Goal: Complete application form: Complete application form

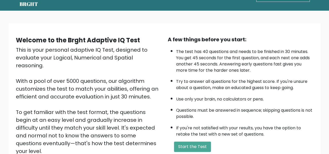
scroll to position [26, 0]
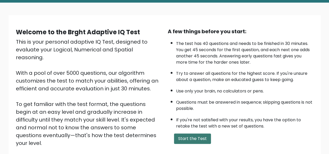
click at [201, 140] on button "Start the Test" at bounding box center [192, 139] width 37 height 10
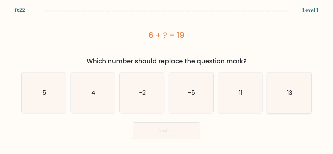
click at [280, 102] on icon "13" at bounding box center [289, 93] width 41 height 41
click at [167, 79] on input "f. 13" at bounding box center [167, 77] width 0 height 1
radio input "true"
click at [182, 128] on button "Next" at bounding box center [167, 131] width 68 height 17
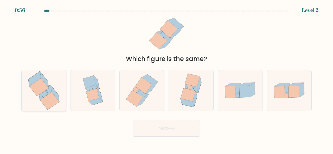
click at [45, 91] on icon at bounding box center [39, 87] width 20 height 18
click at [167, 79] on input "a." at bounding box center [167, 77] width 0 height 1
radio input "true"
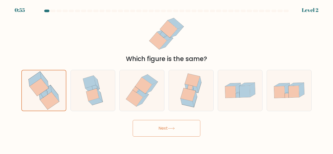
click at [163, 125] on button "Next" at bounding box center [167, 128] width 68 height 17
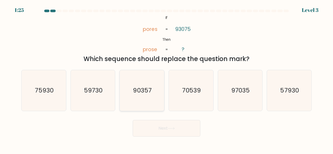
click at [137, 88] on text "90357" at bounding box center [142, 90] width 18 height 9
click at [167, 79] on input "c. 90357" at bounding box center [167, 77] width 0 height 1
radio input "true"
click at [161, 124] on button "Next" at bounding box center [167, 128] width 68 height 17
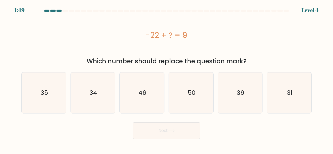
drag, startPoint x: 277, startPoint y: 97, endPoint x: 239, endPoint y: 115, distance: 42.7
click at [277, 97] on icon "31" at bounding box center [289, 93] width 41 height 41
click at [167, 79] on input "f. 31" at bounding box center [167, 77] width 0 height 1
radio input "true"
click at [178, 132] on button "Next" at bounding box center [167, 131] width 68 height 17
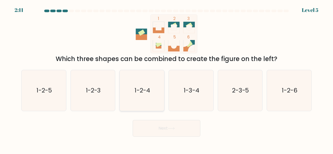
click at [147, 97] on icon "1-2-4" at bounding box center [142, 90] width 41 height 41
click at [167, 79] on input "c. 1-2-4" at bounding box center [167, 77] width 0 height 1
radio input "true"
click at [169, 124] on button "Next" at bounding box center [167, 128] width 68 height 17
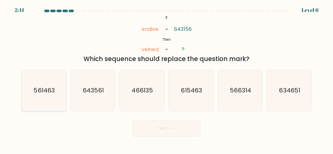
click at [50, 97] on icon "561463" at bounding box center [43, 90] width 41 height 41
click at [167, 79] on input "a. 561463" at bounding box center [167, 77] width 0 height 1
radio input "true"
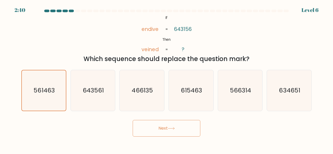
click at [178, 126] on button "Next" at bounding box center [167, 128] width 68 height 17
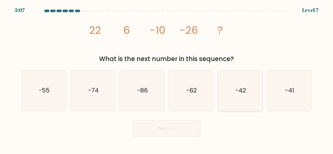
click at [233, 88] on icon "-42" at bounding box center [240, 90] width 41 height 41
click at [167, 79] on input "e. -42" at bounding box center [167, 77] width 0 height 1
radio input "true"
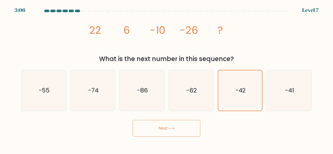
click at [187, 131] on button "Next" at bounding box center [167, 128] width 68 height 17
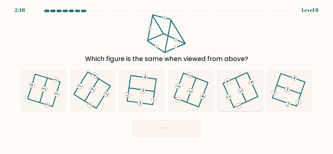
click at [231, 93] on icon at bounding box center [240, 90] width 33 height 33
click at [167, 79] on input "e." at bounding box center [167, 77] width 0 height 1
radio input "true"
click at [178, 133] on button "Next" at bounding box center [167, 128] width 68 height 17
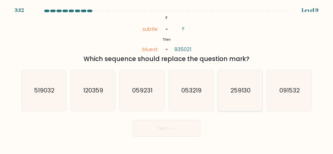
click at [237, 103] on icon "259130" at bounding box center [240, 90] width 41 height 41
click at [167, 79] on input "e. 259130" at bounding box center [167, 77] width 0 height 1
radio input "true"
click at [186, 125] on button "Next" at bounding box center [167, 128] width 68 height 17
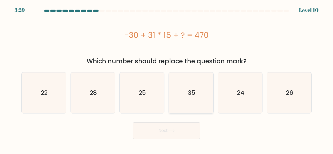
click at [196, 91] on icon "35" at bounding box center [191, 93] width 41 height 41
click at [167, 79] on input "d. 35" at bounding box center [167, 77] width 0 height 1
radio input "true"
click at [179, 127] on button "Next" at bounding box center [167, 131] width 68 height 17
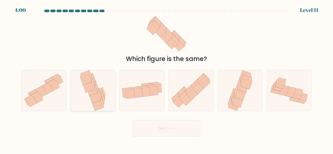
click at [94, 93] on icon at bounding box center [92, 90] width 11 height 10
click at [167, 79] on input "b." at bounding box center [167, 77] width 0 height 1
radio input "true"
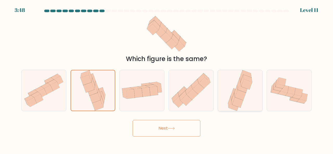
click at [240, 83] on icon at bounding box center [238, 84] width 3 height 12
click at [167, 79] on input "e." at bounding box center [167, 77] width 0 height 1
radio input "true"
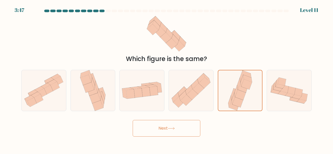
click at [173, 128] on icon at bounding box center [171, 128] width 7 height 3
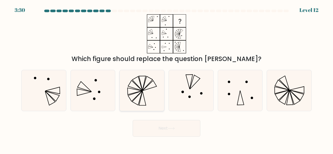
click at [144, 96] on icon at bounding box center [142, 90] width 41 height 41
click at [167, 79] on input "c." at bounding box center [167, 77] width 0 height 1
radio input "true"
click at [170, 130] on button "Next" at bounding box center [167, 128] width 68 height 17
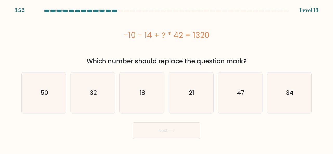
drag, startPoint x: 175, startPoint y: 97, endPoint x: 46, endPoint y: 56, distance: 134.7
click at [46, 56] on div "-10 - 14 + ? * 42 = 1320 Which number should replace the question mark?" at bounding box center [166, 40] width 297 height 52
click at [97, 96] on icon "32" at bounding box center [93, 93] width 41 height 41
click at [167, 79] on input "b. 32" at bounding box center [167, 77] width 0 height 1
radio input "true"
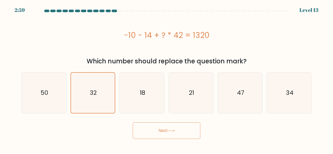
click at [181, 132] on button "Next" at bounding box center [167, 131] width 68 height 17
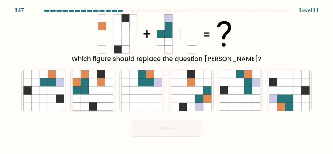
click at [92, 93] on icon at bounding box center [93, 91] width 8 height 8
click at [167, 79] on input "b." at bounding box center [167, 77] width 0 height 1
radio input "true"
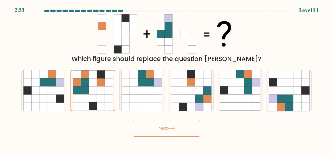
click at [310, 98] on div at bounding box center [289, 90] width 45 height 41
click at [167, 79] on input "f." at bounding box center [167, 77] width 0 height 1
radio input "true"
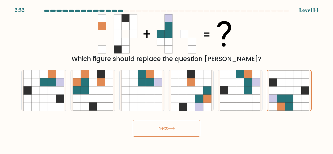
click at [180, 124] on button "Next" at bounding box center [167, 128] width 68 height 17
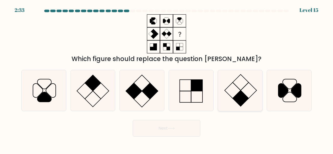
click at [250, 87] on icon at bounding box center [240, 90] width 41 height 41
click at [167, 79] on input "e." at bounding box center [167, 77] width 0 height 1
radio input "true"
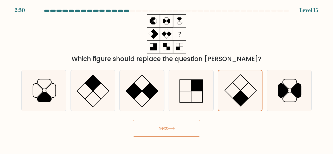
click at [164, 122] on button "Next" at bounding box center [167, 128] width 68 height 17
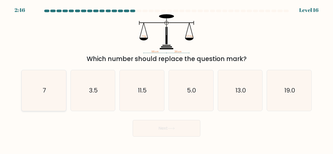
click at [61, 93] on icon "7" at bounding box center [43, 90] width 41 height 41
click at [167, 79] on input "a. 7" at bounding box center [167, 77] width 0 height 1
radio input "true"
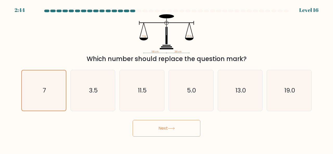
click at [155, 132] on button "Next" at bounding box center [167, 128] width 68 height 17
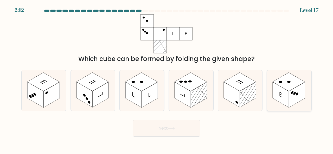
click at [289, 95] on rect at bounding box center [297, 95] width 16 height 26
click at [167, 79] on input "f." at bounding box center [167, 77] width 0 height 1
radio input "true"
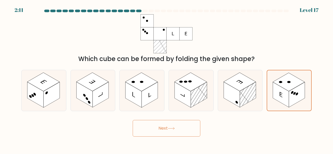
click at [187, 129] on button "Next" at bounding box center [167, 128] width 68 height 17
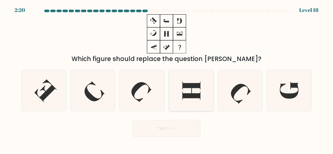
click at [194, 95] on icon at bounding box center [191, 91] width 18 height 18
click at [167, 79] on input "d." at bounding box center [167, 77] width 0 height 1
radio input "true"
click at [276, 91] on icon at bounding box center [289, 90] width 41 height 41
click at [167, 79] on input "f." at bounding box center [167, 77] width 0 height 1
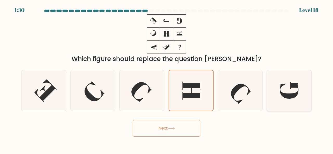
radio input "true"
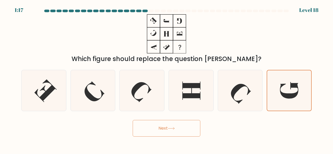
click at [166, 125] on button "Next" at bounding box center [167, 128] width 68 height 17
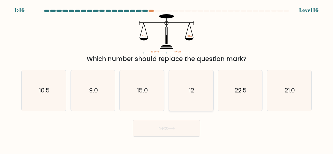
click at [201, 88] on icon "12" at bounding box center [191, 90] width 41 height 41
click at [167, 79] on input "d. 12" at bounding box center [167, 77] width 0 height 1
radio input "true"
click at [182, 124] on button "Next" at bounding box center [167, 128] width 68 height 17
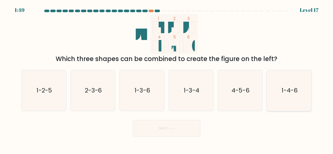
click at [280, 84] on icon "1-4-6" at bounding box center [289, 90] width 41 height 41
click at [167, 79] on input "f. 1-4-6" at bounding box center [167, 77] width 0 height 1
radio input "true"
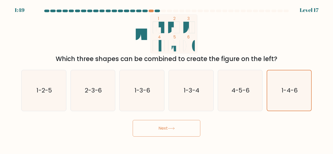
click at [183, 125] on button "Next" at bounding box center [167, 128] width 68 height 17
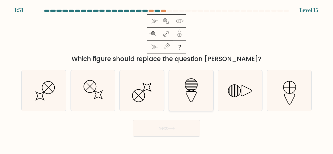
click at [196, 99] on icon at bounding box center [191, 90] width 41 height 41
click at [167, 79] on input "d." at bounding box center [167, 77] width 0 height 1
radio input "true"
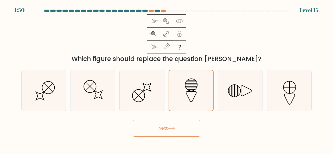
click at [183, 134] on button "Next" at bounding box center [167, 128] width 68 height 17
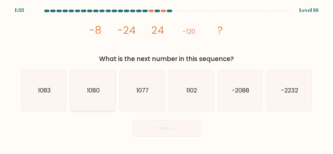
click at [90, 94] on text "1080" at bounding box center [93, 90] width 13 height 9
click at [167, 79] on input "b. 1080" at bounding box center [167, 77] width 0 height 1
radio input "true"
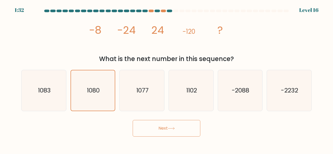
click at [166, 131] on button "Next" at bounding box center [167, 128] width 68 height 17
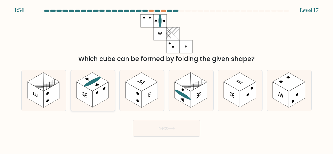
click at [97, 82] on rect at bounding box center [92, 82] width 32 height 19
click at [167, 79] on input "b." at bounding box center [167, 77] width 0 height 1
radio input "true"
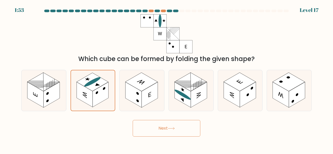
click at [153, 123] on button "Next" at bounding box center [167, 128] width 68 height 17
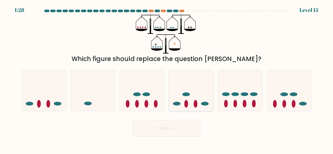
click at [190, 97] on icon at bounding box center [191, 90] width 45 height 37
click at [167, 79] on input "d." at bounding box center [167, 77] width 0 height 1
radio input "true"
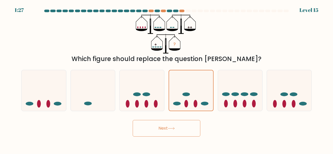
click at [175, 122] on button "Next" at bounding box center [167, 128] width 68 height 17
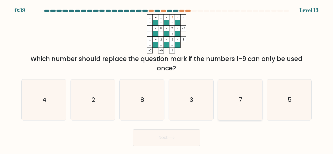
click at [239, 98] on text "7" at bounding box center [240, 100] width 3 height 9
click at [167, 79] on input "e. 7" at bounding box center [167, 77] width 0 height 1
radio input "true"
click at [180, 135] on button "Next" at bounding box center [167, 138] width 68 height 17
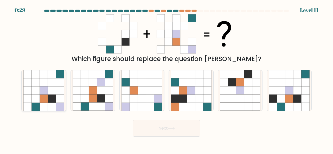
click at [39, 91] on icon at bounding box center [35, 91] width 8 height 8
click at [167, 79] on input "a." at bounding box center [167, 77] width 0 height 1
radio input "true"
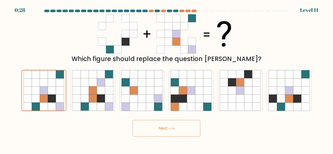
click at [156, 130] on button "Next" at bounding box center [167, 128] width 68 height 17
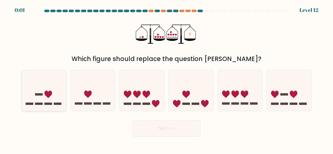
click at [43, 96] on icon at bounding box center [44, 90] width 45 height 37
click at [167, 79] on input "a." at bounding box center [167, 77] width 0 height 1
radio input "true"
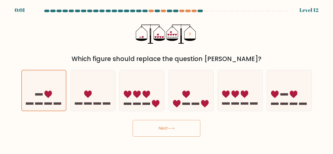
click at [156, 123] on button "Next" at bounding box center [167, 128] width 68 height 17
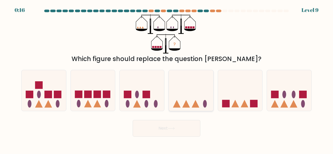
click at [192, 75] on icon at bounding box center [191, 90] width 45 height 37
click at [167, 77] on input "d." at bounding box center [167, 77] width 0 height 1
radio input "true"
click at [179, 130] on button "Next" at bounding box center [167, 128] width 68 height 17
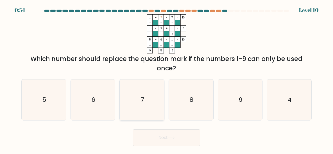
click at [143, 96] on text "7" at bounding box center [142, 100] width 3 height 9
click at [167, 79] on input "c. 7" at bounding box center [167, 77] width 0 height 1
radio input "true"
click at [163, 134] on button "Next" at bounding box center [167, 138] width 68 height 17
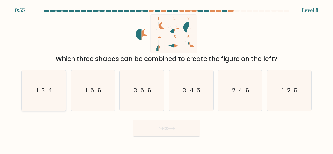
click at [53, 89] on icon "1-3-4" at bounding box center [43, 90] width 41 height 41
click at [167, 79] on input "a. 1-3-4" at bounding box center [167, 77] width 0 height 1
radio input "true"
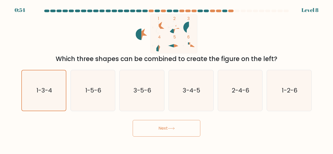
click at [161, 129] on button "Next" at bounding box center [167, 128] width 68 height 17
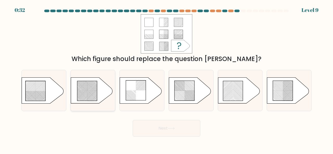
click at [93, 85] on rect at bounding box center [95, 88] width 175 height 170
click at [167, 79] on input "b." at bounding box center [167, 77] width 0 height 1
radio input "true"
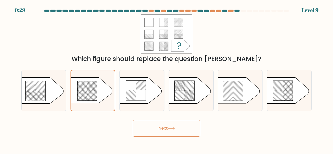
click at [175, 127] on icon at bounding box center [171, 128] width 7 height 3
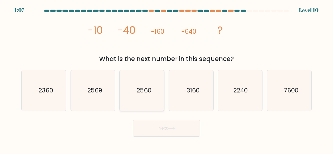
click at [129, 87] on icon "-2560" at bounding box center [142, 90] width 41 height 41
click at [167, 79] on input "c. -2560" at bounding box center [167, 77] width 0 height 1
radio input "true"
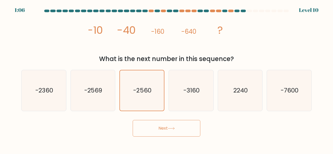
click at [168, 123] on button "Next" at bounding box center [167, 128] width 68 height 17
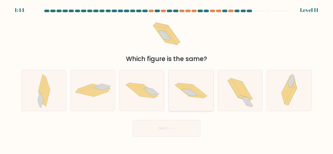
click at [202, 92] on icon at bounding box center [191, 90] width 45 height 29
click at [167, 79] on input "d." at bounding box center [167, 77] width 0 height 1
radio input "true"
click at [181, 126] on button "Next" at bounding box center [167, 128] width 68 height 17
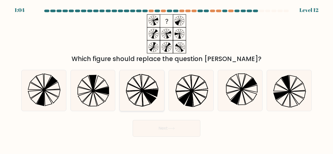
drag, startPoint x: 155, startPoint y: 79, endPoint x: 161, endPoint y: 89, distance: 12.0
click at [155, 79] on icon at bounding box center [142, 90] width 41 height 41
click at [167, 79] on input "c." at bounding box center [167, 77] width 0 height 1
radio input "true"
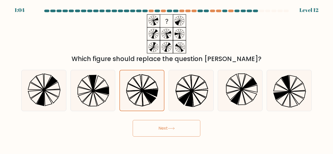
click at [179, 136] on button "Next" at bounding box center [167, 128] width 68 height 17
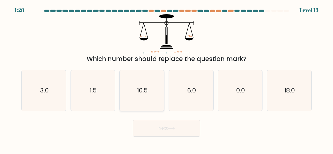
click at [148, 83] on icon "10.5" at bounding box center [142, 90] width 41 height 41
click at [167, 79] on input "c. 10.5" at bounding box center [167, 77] width 0 height 1
radio input "true"
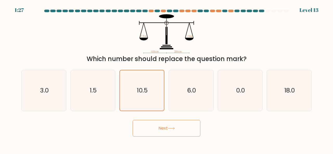
click at [171, 134] on button "Next" at bounding box center [167, 128] width 68 height 17
click at [171, 130] on icon at bounding box center [171, 128] width 7 height 3
click at [183, 95] on icon "6.0" at bounding box center [191, 90] width 41 height 41
click at [167, 79] on input "d. 6.0" at bounding box center [167, 77] width 0 height 1
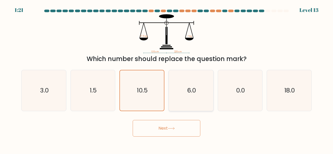
radio input "true"
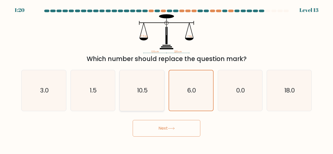
click at [158, 93] on icon "10.5" at bounding box center [142, 90] width 41 height 41
click at [167, 79] on input "c. 10.5" at bounding box center [167, 77] width 0 height 1
radio input "true"
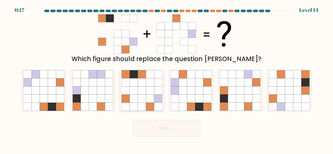
click at [122, 90] on icon at bounding box center [126, 91] width 8 height 8
click at [167, 79] on input "c." at bounding box center [167, 77] width 0 height 1
radio input "true"
click at [168, 131] on button "Next" at bounding box center [167, 128] width 68 height 17
click at [167, 128] on button "Next" at bounding box center [167, 128] width 68 height 17
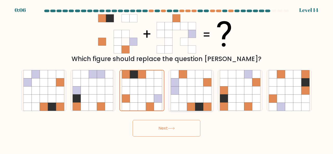
click at [184, 98] on icon at bounding box center [183, 99] width 8 height 8
click at [167, 79] on input "d." at bounding box center [167, 77] width 0 height 1
radio input "true"
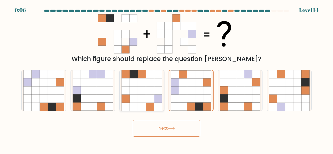
click at [145, 99] on icon at bounding box center [142, 99] width 8 height 8
click at [167, 79] on input "c." at bounding box center [167, 77] width 0 height 1
radio input "true"
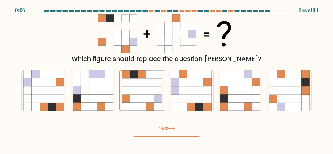
click at [166, 129] on button "Next" at bounding box center [167, 128] width 68 height 17
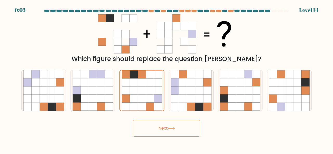
click at [166, 129] on button "Next" at bounding box center [167, 128] width 68 height 17
click at [148, 103] on icon at bounding box center [150, 107] width 8 height 8
click at [167, 79] on input "c." at bounding box center [167, 77] width 0 height 1
click at [156, 130] on button "Next" at bounding box center [167, 128] width 68 height 17
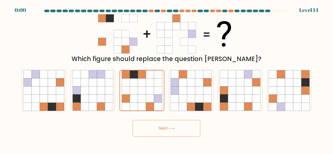
click at [168, 128] on button "Next" at bounding box center [167, 128] width 68 height 17
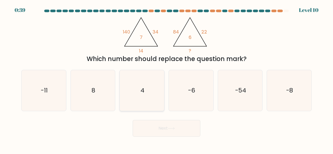
click at [152, 94] on icon "4" at bounding box center [142, 90] width 41 height 41
click at [167, 79] on input "c. 4" at bounding box center [167, 77] width 0 height 1
radio input "true"
click at [161, 125] on button "Next" at bounding box center [167, 128] width 68 height 17
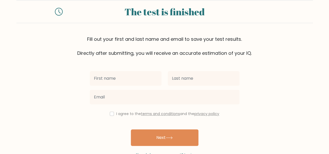
scroll to position [2, 0]
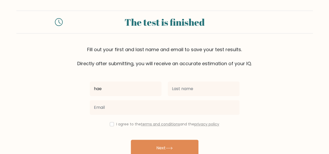
type input "hae"
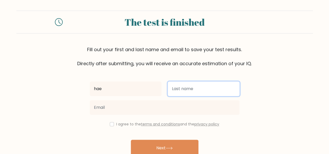
click at [203, 94] on input "text" at bounding box center [204, 89] width 72 height 15
type input "hae"
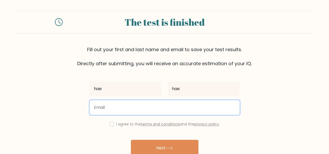
click at [184, 105] on input "email" at bounding box center [165, 107] width 150 height 15
type input "[EMAIL_ADDRESS][DOMAIN_NAME]"
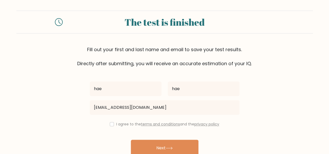
click at [113, 123] on div "I agree to the terms and conditions and the privacy policy" at bounding box center [165, 124] width 156 height 6
click at [111, 124] on input "checkbox" at bounding box center [112, 124] width 4 height 4
checkbox input "true"
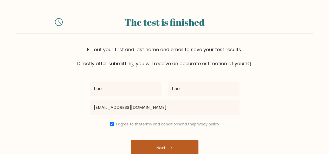
click at [158, 144] on button "Next" at bounding box center [165, 148] width 68 height 17
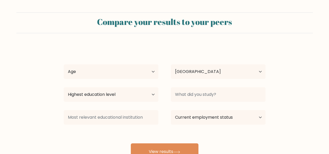
select select "US"
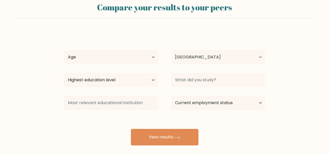
scroll to position [13, 0]
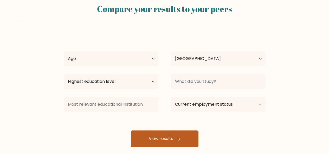
click at [167, 139] on button "View results" at bounding box center [165, 139] width 68 height 17
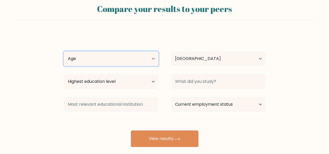
click at [118, 55] on select "Age Under [DEMOGRAPHIC_DATA] [DEMOGRAPHIC_DATA] [DEMOGRAPHIC_DATA] [DEMOGRAPHIC…" at bounding box center [111, 59] width 95 height 15
select select "25_34"
click at [64, 52] on select "Age Under [DEMOGRAPHIC_DATA] [DEMOGRAPHIC_DATA] [DEMOGRAPHIC_DATA] [DEMOGRAPHIC…" at bounding box center [111, 59] width 95 height 15
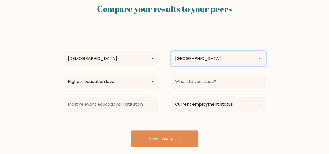
click at [189, 59] on select "Country [GEOGRAPHIC_DATA] [GEOGRAPHIC_DATA] [GEOGRAPHIC_DATA] [US_STATE] [GEOGR…" at bounding box center [218, 59] width 95 height 15
click at [189, 60] on select "Country [GEOGRAPHIC_DATA] [GEOGRAPHIC_DATA] [GEOGRAPHIC_DATA] [US_STATE] [GEOGR…" at bounding box center [218, 59] width 95 height 15
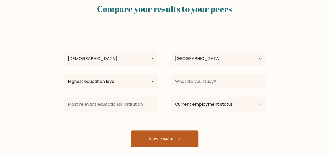
click at [166, 134] on button "View results" at bounding box center [165, 139] width 68 height 17
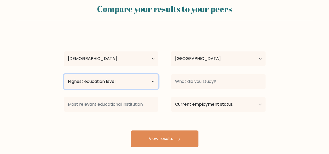
click at [124, 80] on select "Highest education level No schooling Primary Lower Secondary Upper Secondary Oc…" at bounding box center [111, 81] width 95 height 15
select select "bachelors_degree"
click at [64, 74] on select "Highest education level No schooling Primary Lower Secondary Upper Secondary Oc…" at bounding box center [111, 81] width 95 height 15
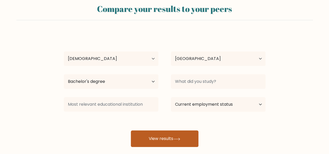
click at [163, 140] on button "View results" at bounding box center [165, 139] width 68 height 17
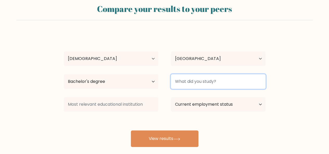
click at [202, 81] on input at bounding box center [218, 81] width 95 height 15
type input "b"
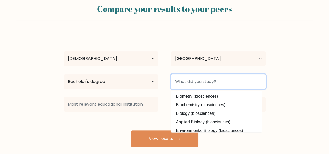
type input "s"
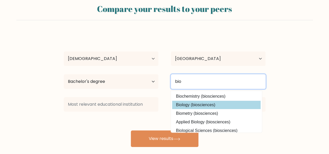
type input "bio"
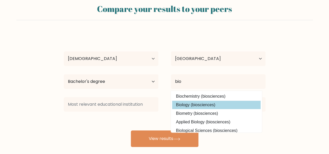
click at [202, 104] on div "hae hae Age Under [DEMOGRAPHIC_DATA] [DEMOGRAPHIC_DATA] [DEMOGRAPHIC_DATA] [DEM…" at bounding box center [165, 90] width 208 height 115
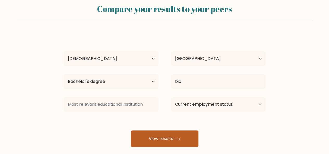
click at [159, 136] on button "View results" at bounding box center [165, 139] width 68 height 17
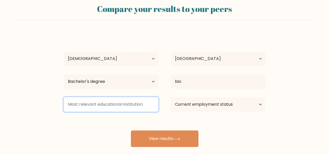
click at [134, 107] on input at bounding box center [111, 104] width 95 height 15
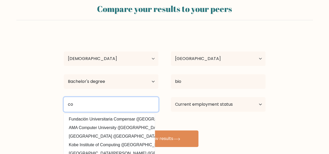
type input "c"
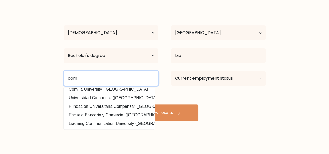
scroll to position [43, 0]
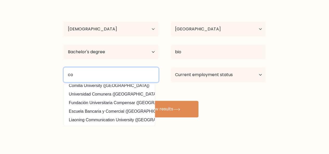
type input "c"
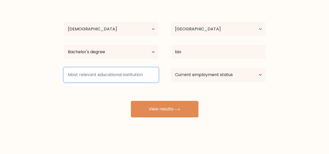
scroll to position [0, 0]
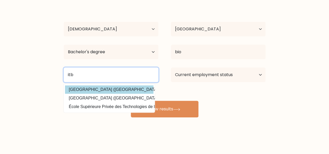
type input "itb"
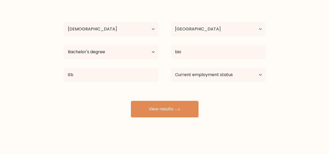
click at [124, 90] on div "hae hae Age Under [DEMOGRAPHIC_DATA] [DEMOGRAPHIC_DATA] [DEMOGRAPHIC_DATA] [DEM…" at bounding box center [165, 60] width 208 height 115
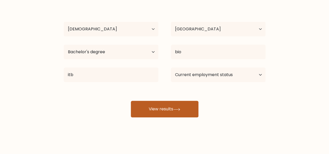
click at [156, 105] on button "View results" at bounding box center [165, 109] width 68 height 17
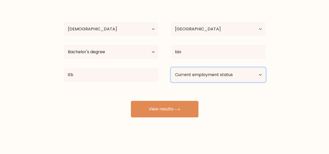
click at [187, 75] on select "Current employment status Employed Student Retired Other / prefer not to answer" at bounding box center [218, 75] width 95 height 15
click at [171, 68] on select "Current employment status Employed Student Retired Other / prefer not to answer" at bounding box center [218, 75] width 95 height 15
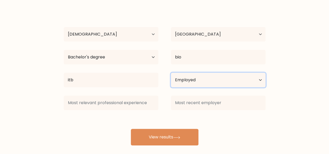
scroll to position [43, 0]
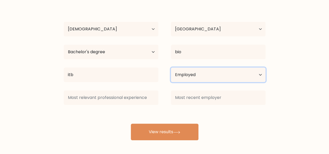
click at [202, 75] on select "Current employment status Employed Student Retired Other / prefer not to answer" at bounding box center [218, 75] width 95 height 15
select select "other"
click at [171, 68] on select "Current employment status Employed Student Retired Other / prefer not to answer" at bounding box center [218, 75] width 95 height 15
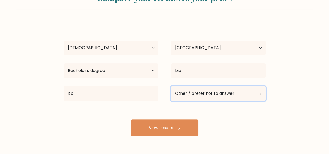
scroll to position [23, 0]
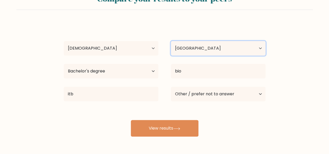
click at [213, 52] on select "Country Afghanistan Albania Algeria American Samoa Andorra Angola Anguilla Anta…" at bounding box center [218, 48] width 95 height 15
select select "ID"
click at [171, 41] on select "Country Afghanistan Albania Algeria American Samoa Andorra Angola Anguilla Anta…" at bounding box center [218, 48] width 95 height 15
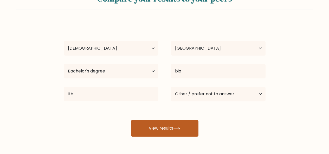
click at [179, 134] on button "View results" at bounding box center [165, 128] width 68 height 17
